Goal: Task Accomplishment & Management: Use online tool/utility

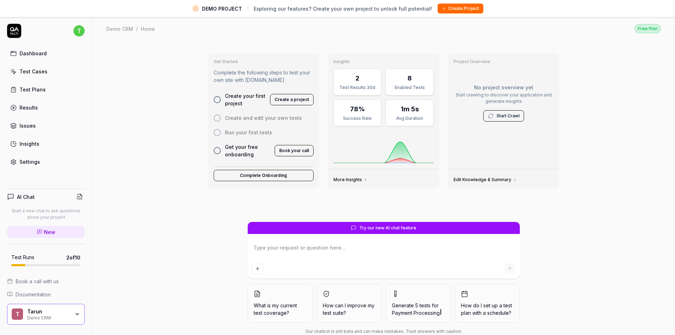
click at [43, 72] on div "Test Cases" at bounding box center [33, 71] width 28 height 7
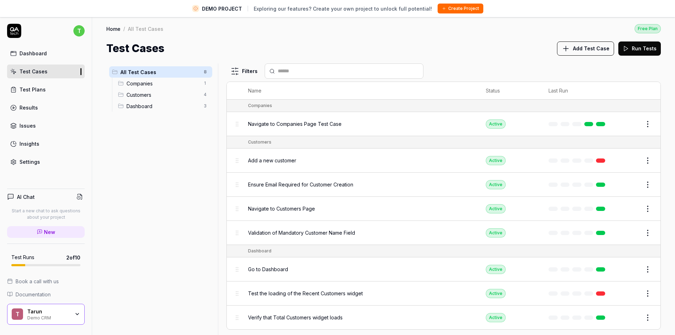
click at [42, 54] on div "Dashboard" at bounding box center [32, 53] width 27 height 7
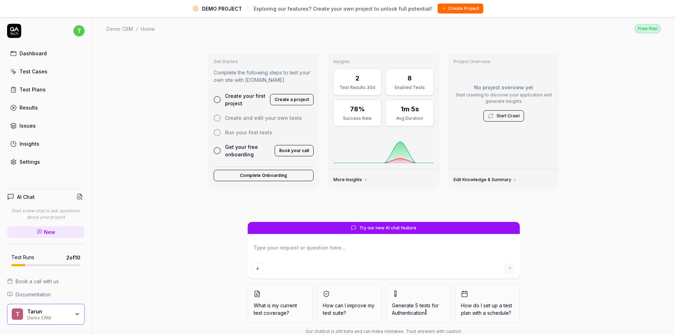
click at [284, 96] on button "Create a project" at bounding box center [292, 99] width 44 height 11
type textarea "*"
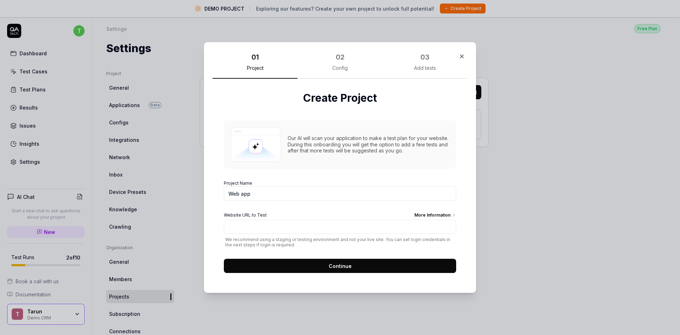
click at [461, 56] on icon "button" at bounding box center [462, 56] width 6 height 6
